Goal: Information Seeking & Learning: Learn about a topic

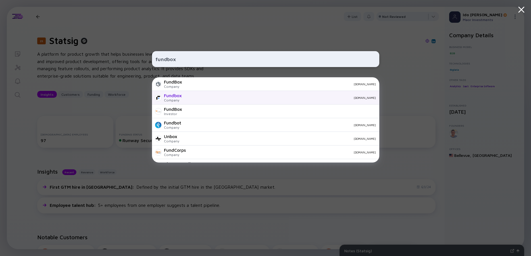
type input "fundbox"
click at [179, 97] on div "Fundbox" at bounding box center [173, 95] width 18 height 5
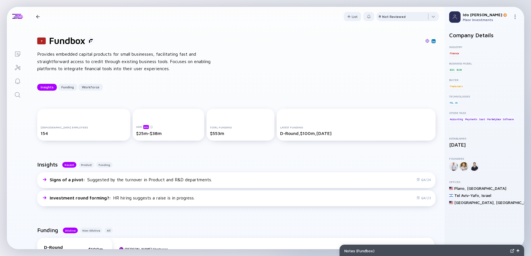
click at [61, 56] on div "Provides embedded capital products for small businesses, facilitating fast and …" at bounding box center [128, 62] width 182 height 22
click at [62, 56] on div "Provides embedded capital products for small businesses, facilitating fast and …" at bounding box center [128, 62] width 182 height 22
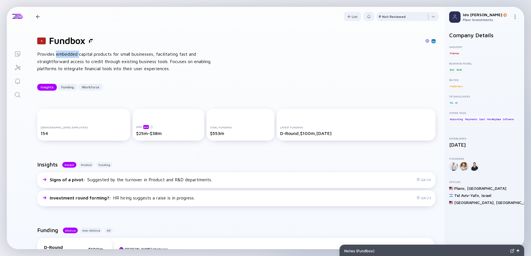
click at [62, 56] on div "Provides embedded capital products for small businesses, facilitating fast and …" at bounding box center [128, 62] width 182 height 22
click at [62, 55] on div "Provides embedded capital products for small businesses, facilitating fast and …" at bounding box center [128, 62] width 182 height 22
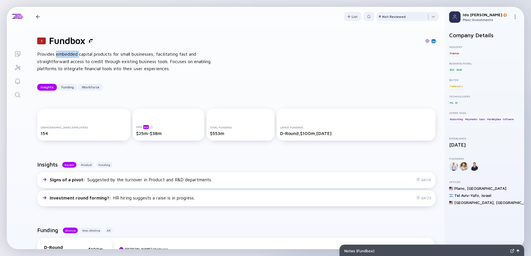
click at [62, 55] on div "Provides embedded capital products for small businesses, facilitating fast and …" at bounding box center [128, 62] width 182 height 22
click at [76, 59] on div "Provides embedded capital products for small businesses, facilitating fast and …" at bounding box center [128, 62] width 182 height 22
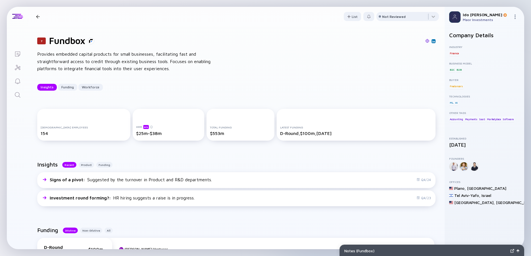
click at [71, 60] on div "Provides embedded capital products for small businesses, facilitating fast and …" at bounding box center [128, 62] width 182 height 22
